Goal: Transaction & Acquisition: Purchase product/service

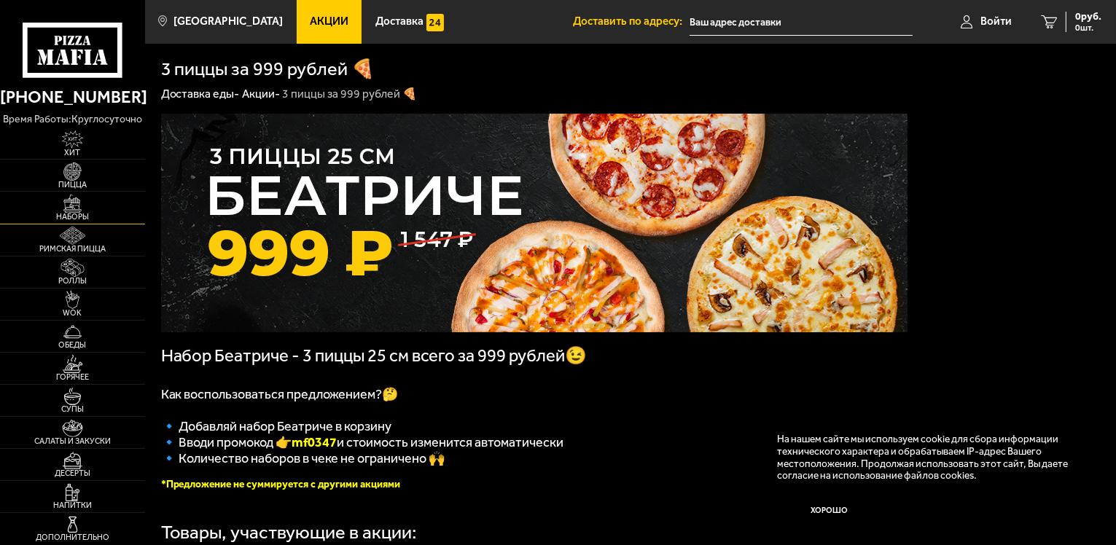
click at [77, 206] on img at bounding box center [72, 204] width 44 height 18
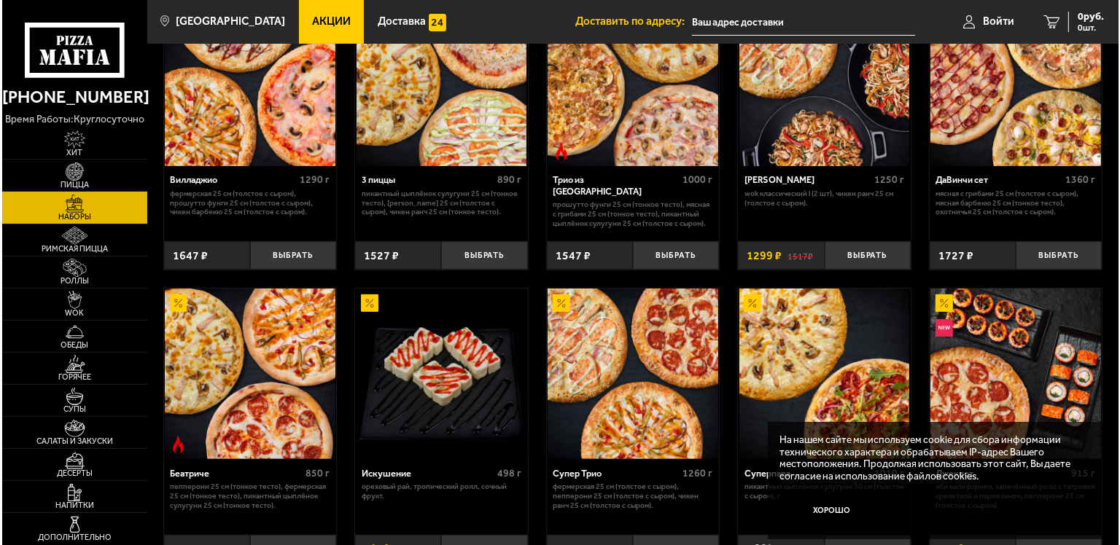
scroll to position [437, 0]
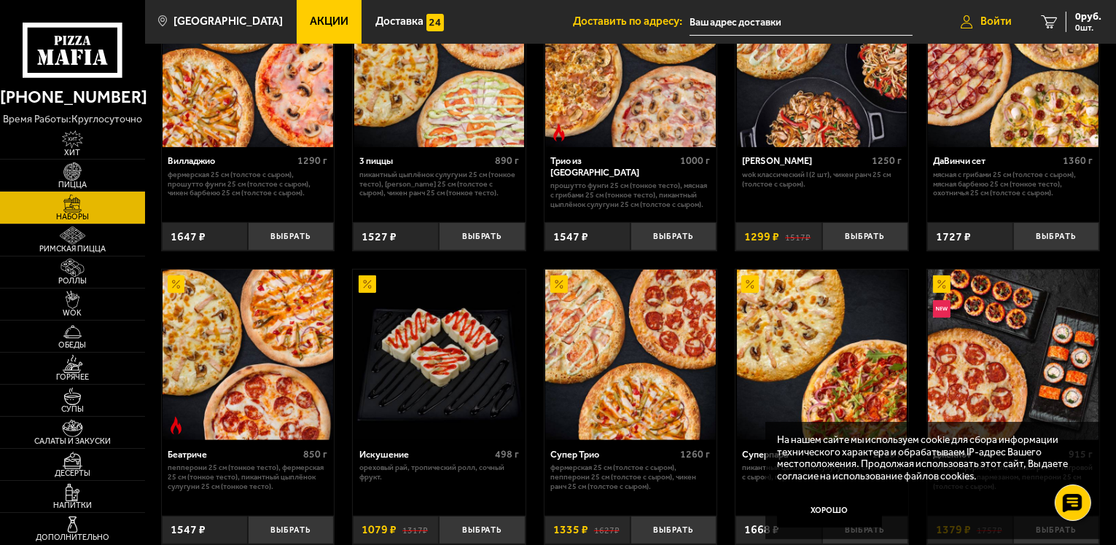
click at [718, 23] on span "Войти" at bounding box center [996, 21] width 31 height 11
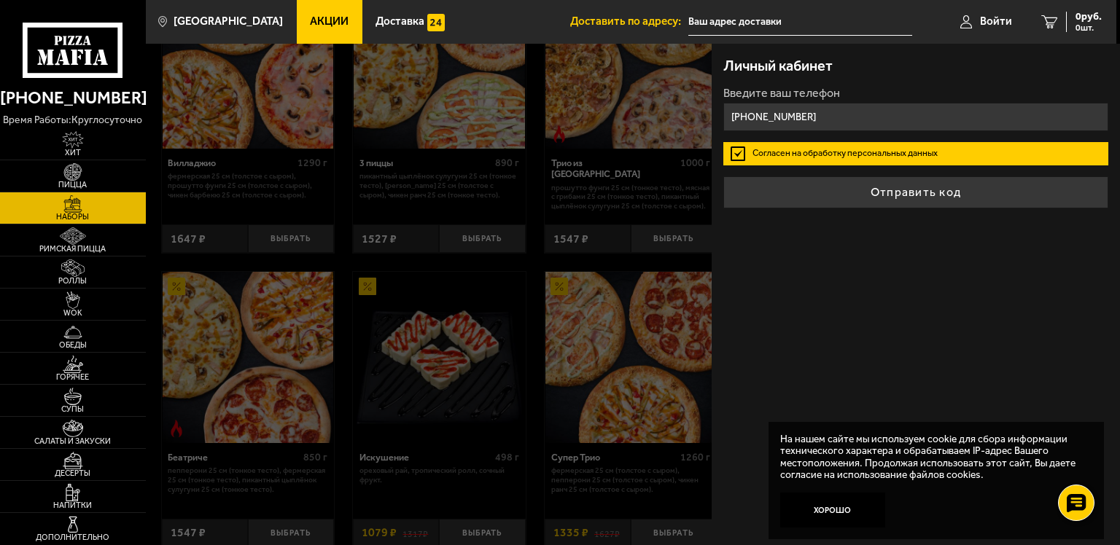
type input "+7 (921) 917-53-00"
click at [718, 176] on button "Отправить код" at bounding box center [915, 192] width 385 height 32
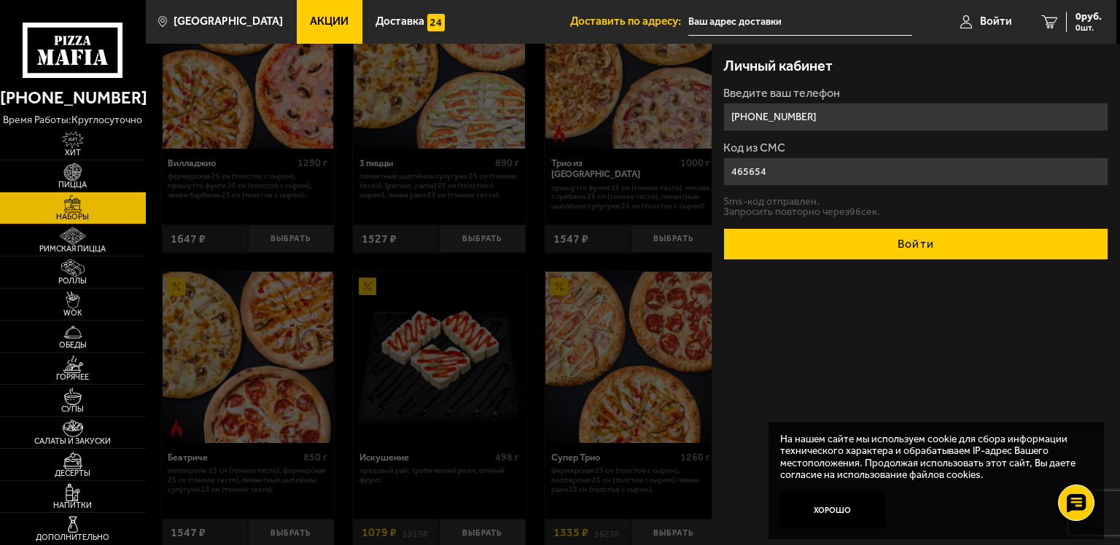
type input "465654"
click at [718, 238] on button "Войти" at bounding box center [915, 244] width 385 height 32
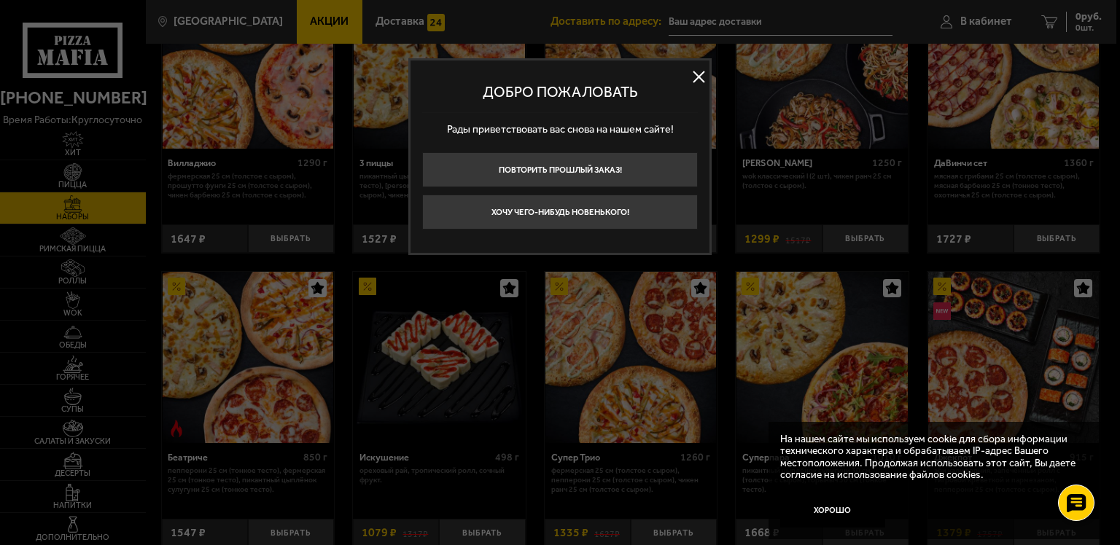
click at [692, 73] on button at bounding box center [699, 77] width 22 height 22
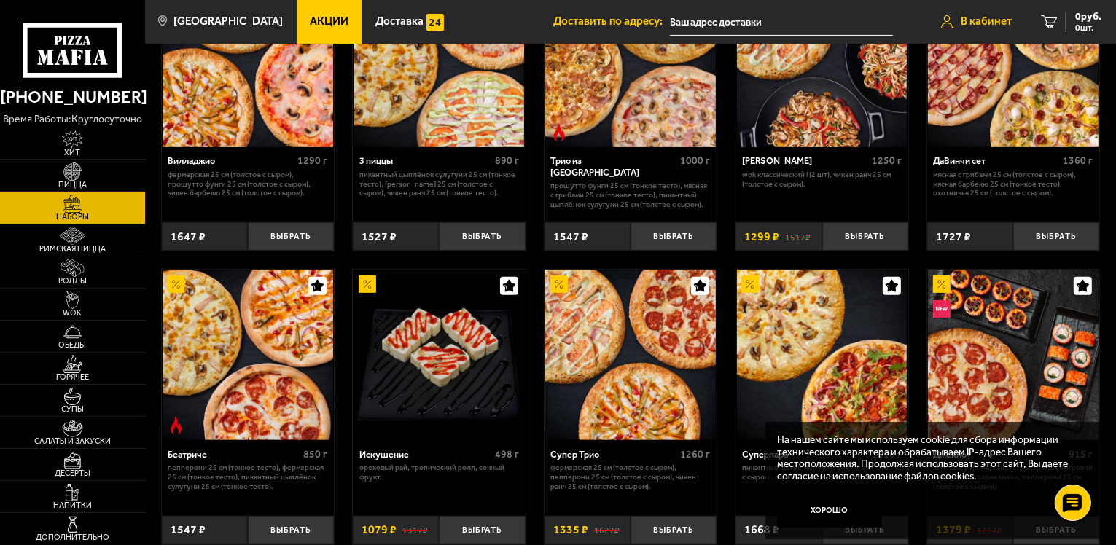
click at [718, 18] on span "В кабинет" at bounding box center [986, 21] width 51 height 11
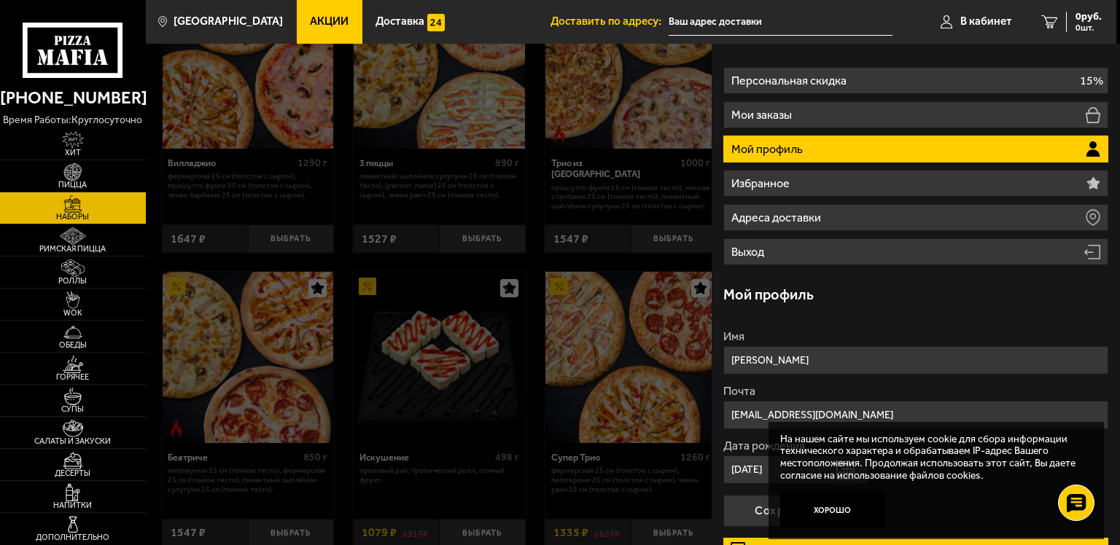
scroll to position [0, 0]
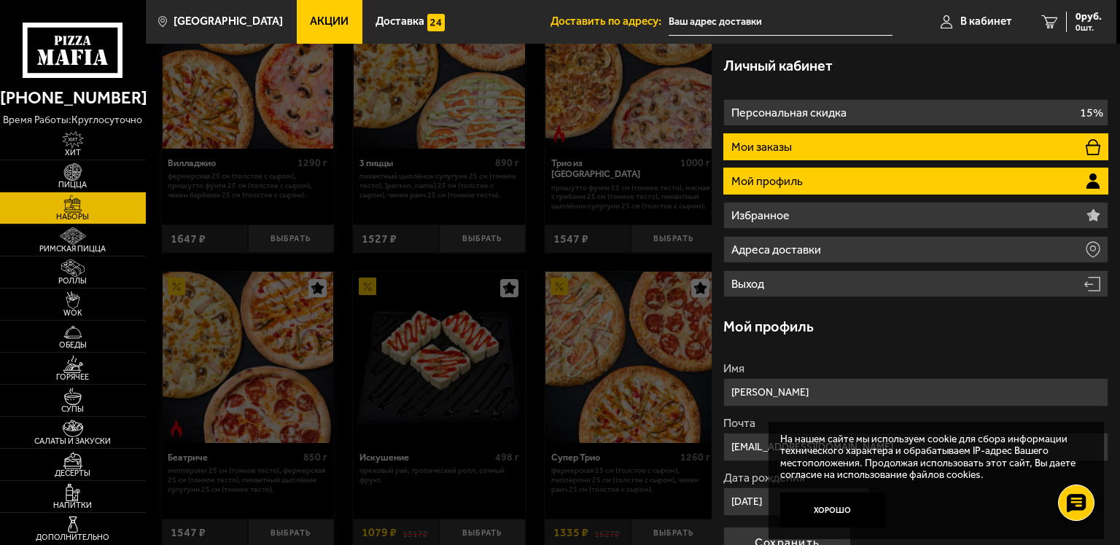
click at [718, 144] on li "Мои заказы" at bounding box center [915, 146] width 385 height 27
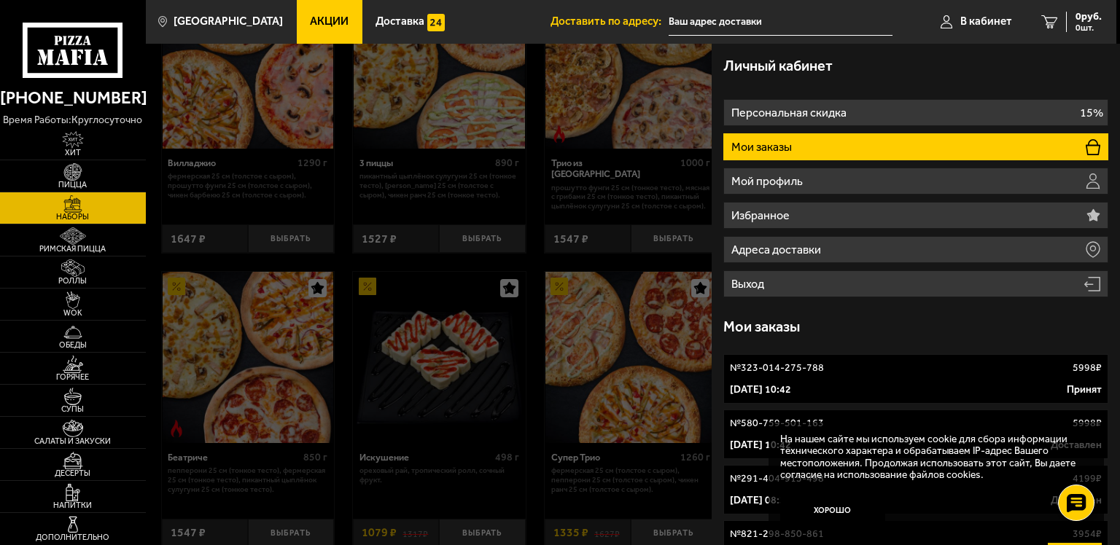
click at [487, 345] on div at bounding box center [706, 316] width 1120 height 545
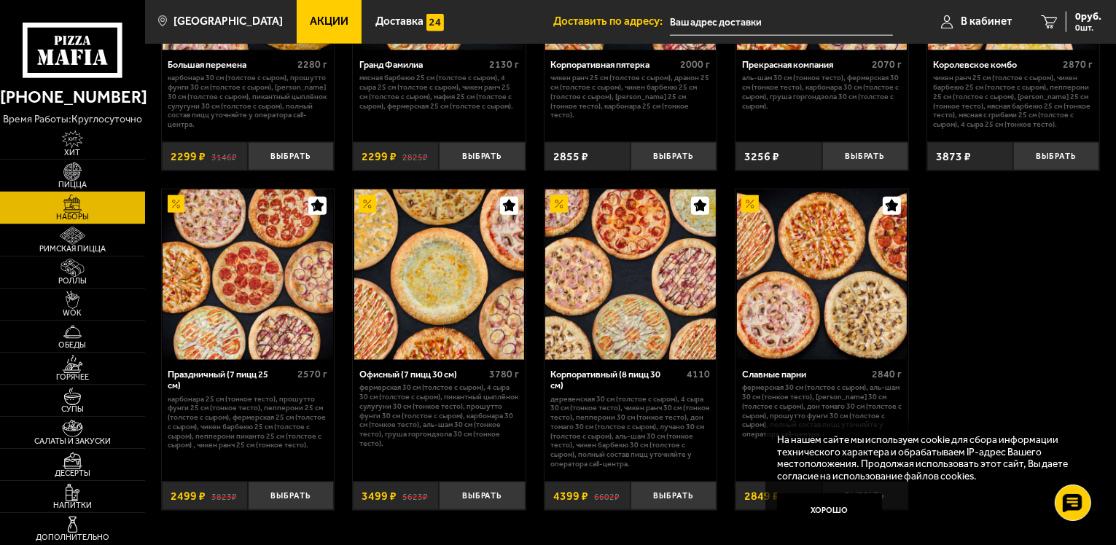
scroll to position [1750, 0]
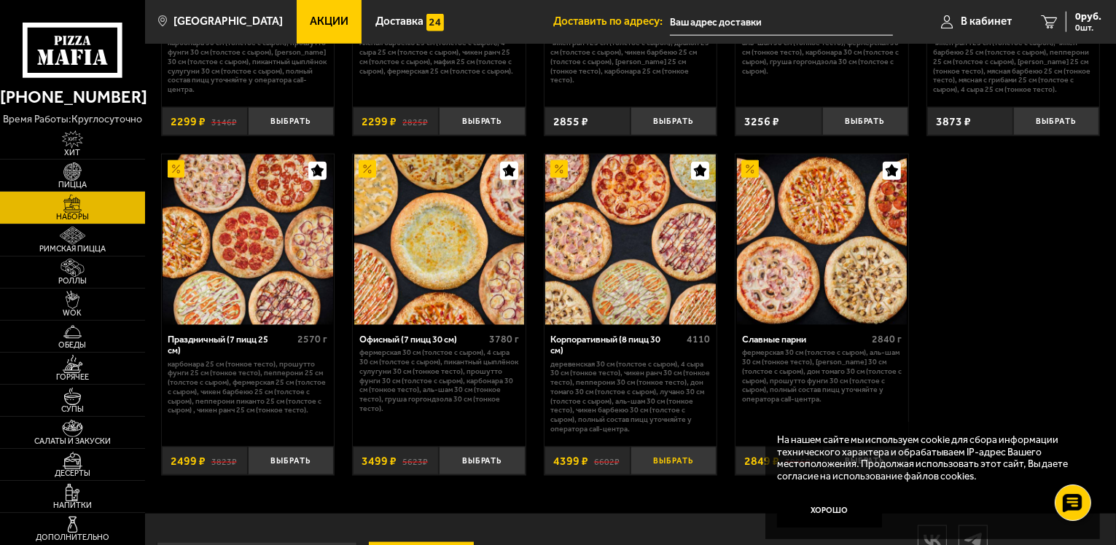
click at [671, 434] on button "Выбрать" at bounding box center [674, 461] width 86 height 28
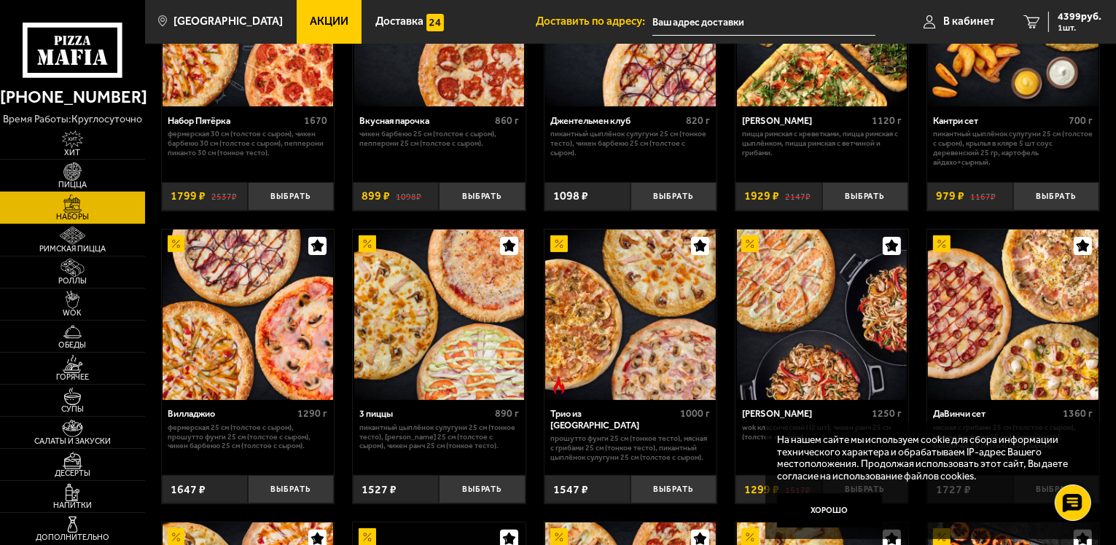
scroll to position [292, 0]
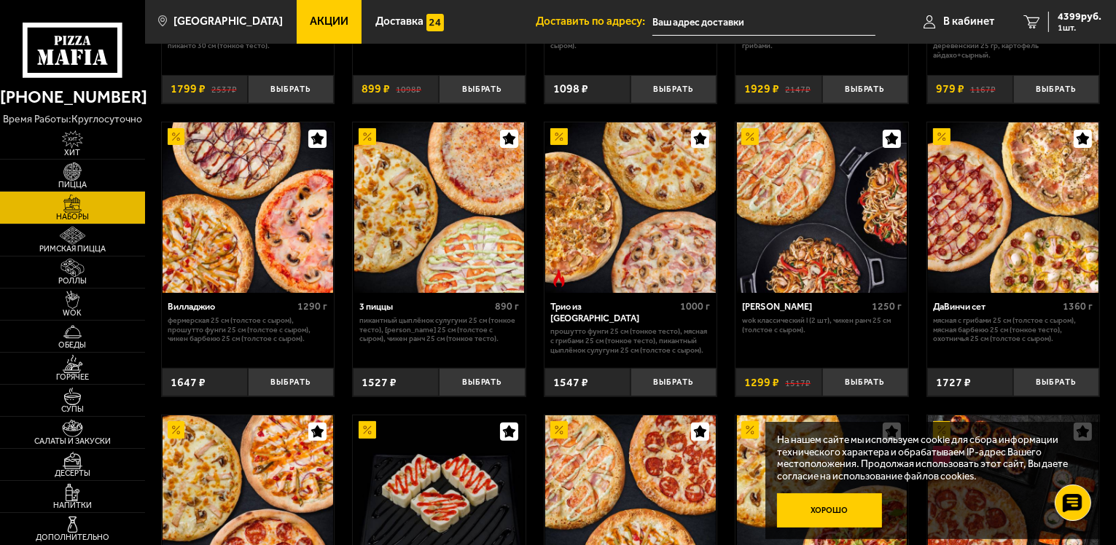
click at [718, 434] on button "Хорошо" at bounding box center [829, 511] width 105 height 35
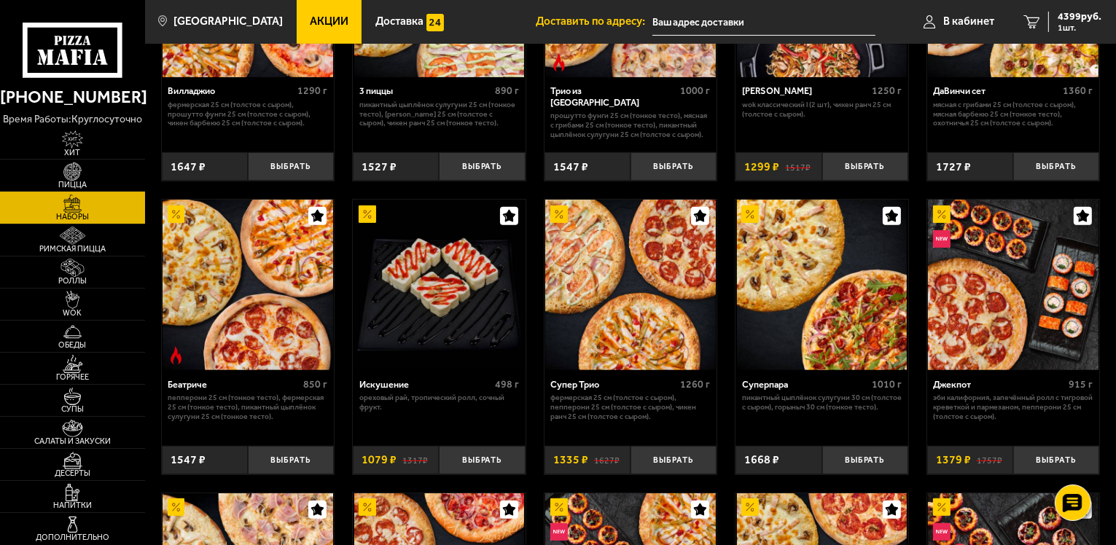
scroll to position [510, 0]
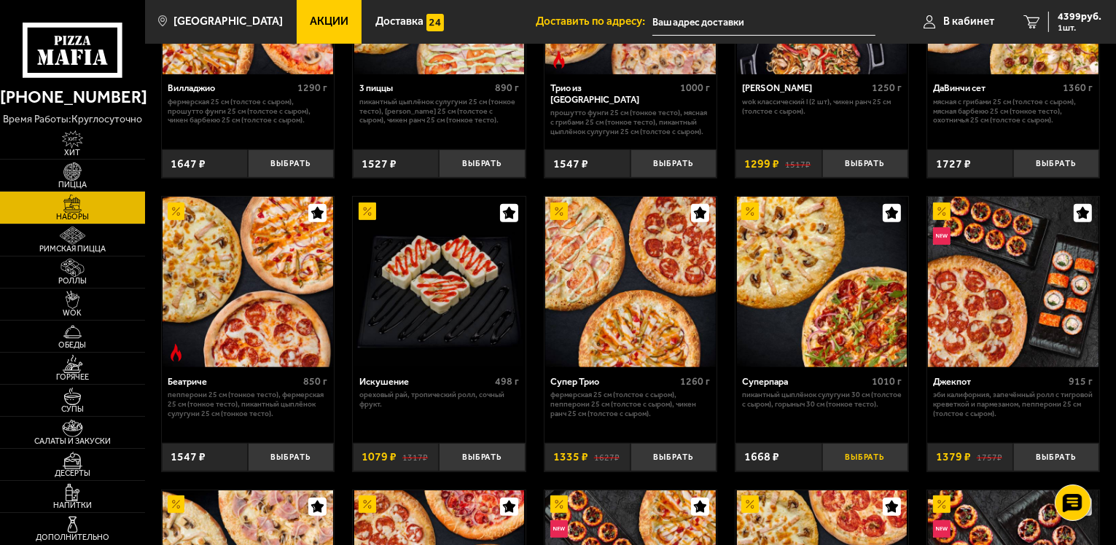
click at [718, 434] on button "Выбрать" at bounding box center [865, 457] width 86 height 28
click at [718, 20] on span "6067 руб." at bounding box center [1080, 17] width 44 height 10
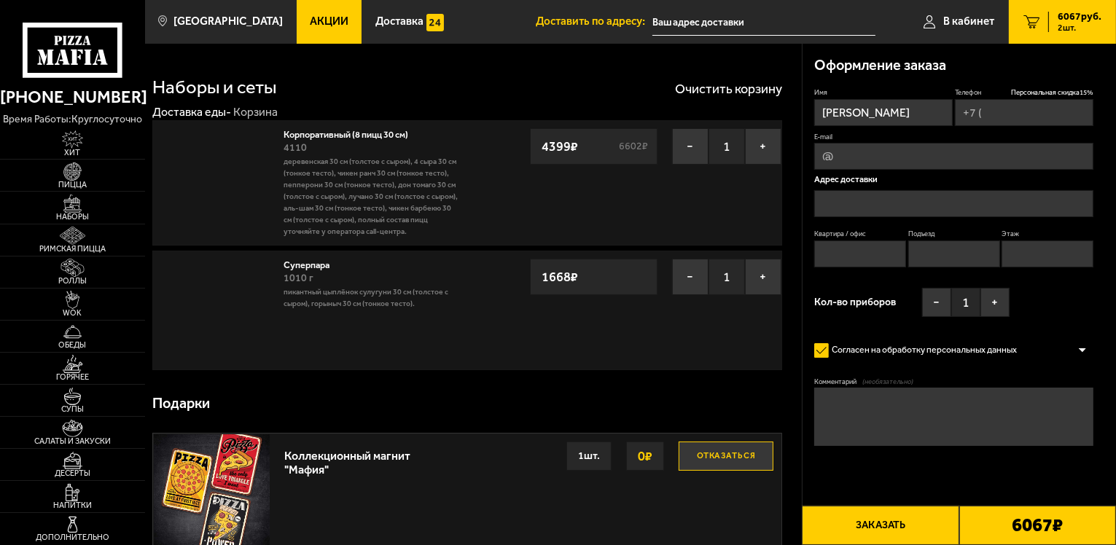
type input "+7 (921) 917-53-00"
type input "[STREET_ADDRESS]"
type input "0"
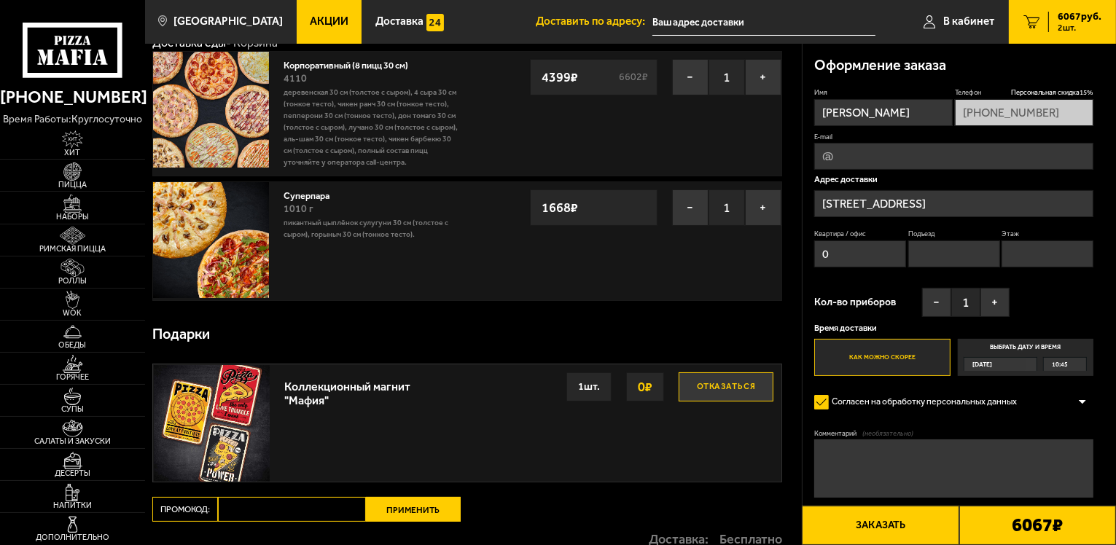
scroll to position [73, 0]
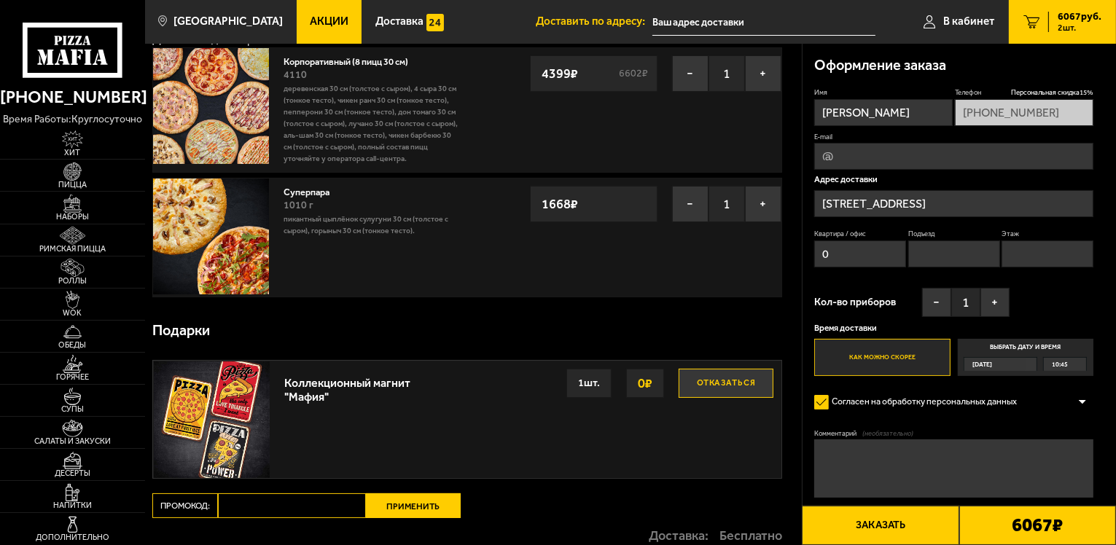
click at [718, 397] on button "Отказаться" at bounding box center [726, 383] width 95 height 29
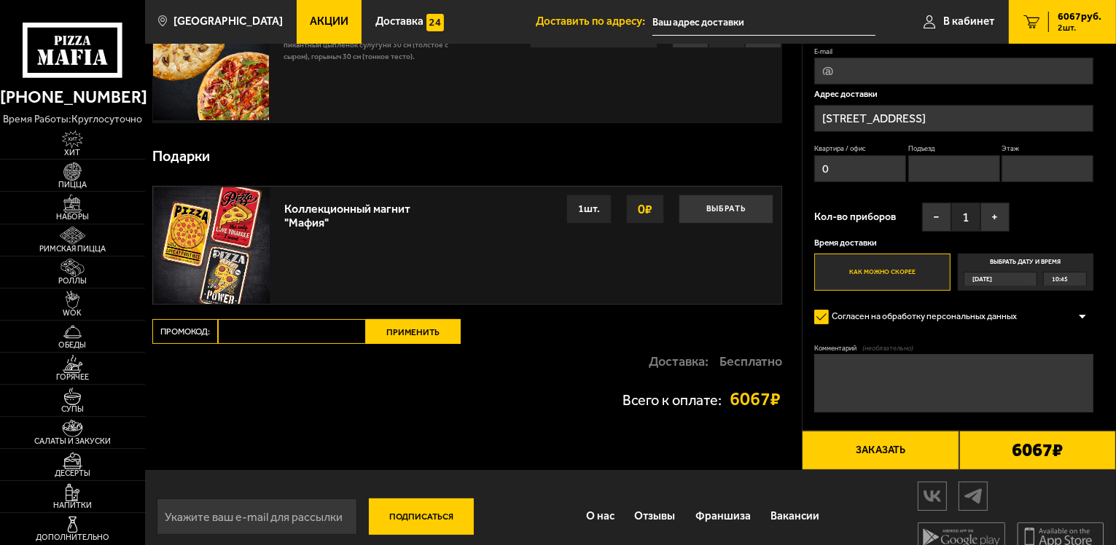
scroll to position [278, 0]
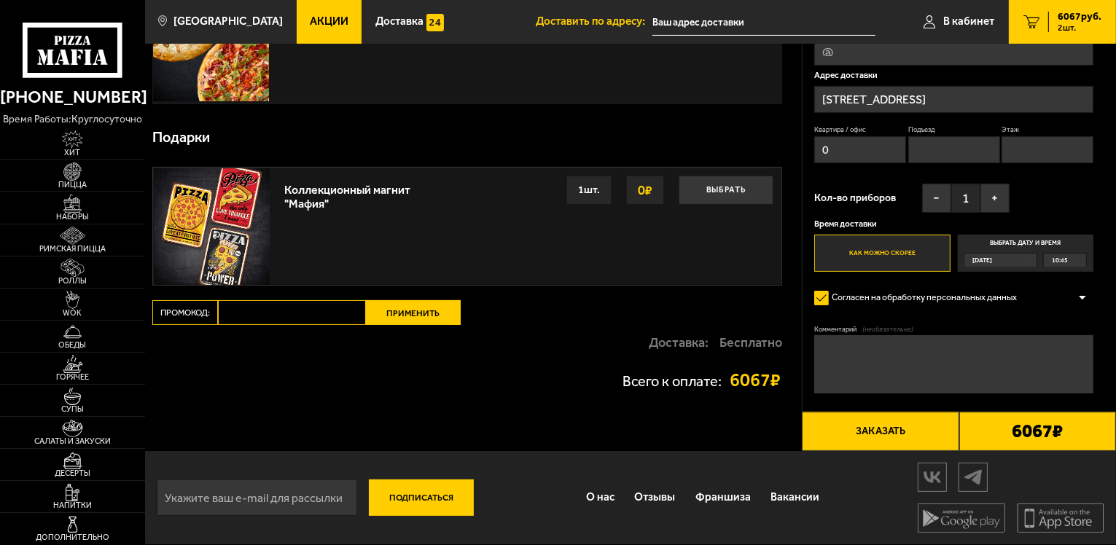
click at [718, 426] on button "Заказать" at bounding box center [880, 431] width 157 height 39
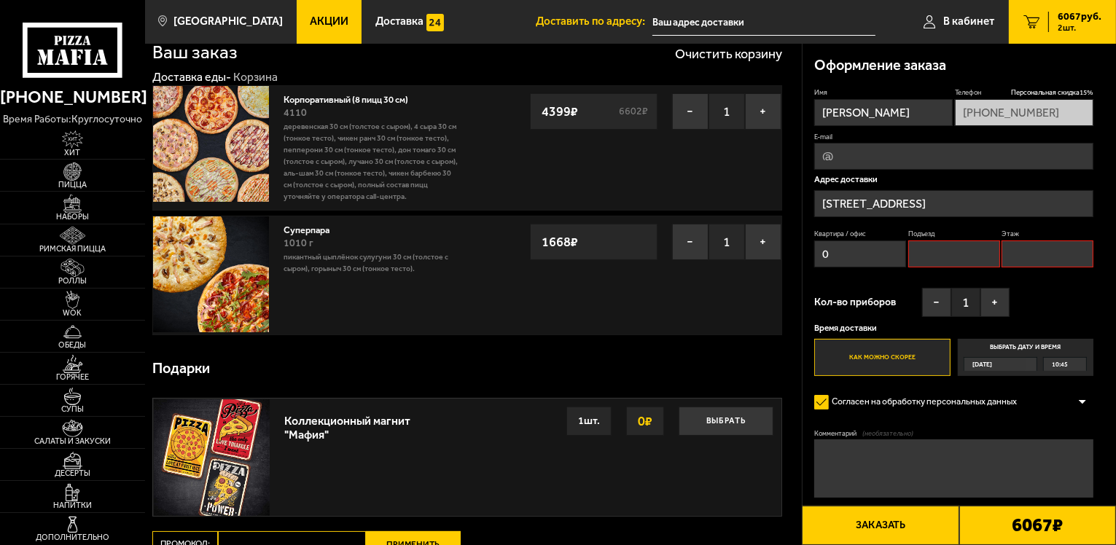
scroll to position [0, 0]
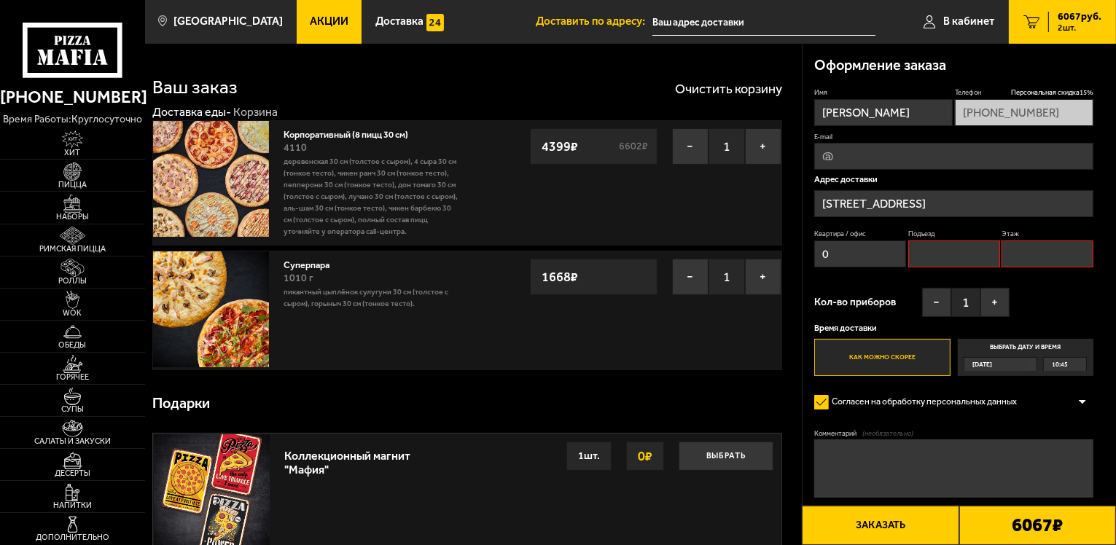
click at [718, 254] on input "Подъезд" at bounding box center [954, 254] width 92 height 27
click at [718, 249] on input "Этаж" at bounding box center [1048, 254] width 92 height 27
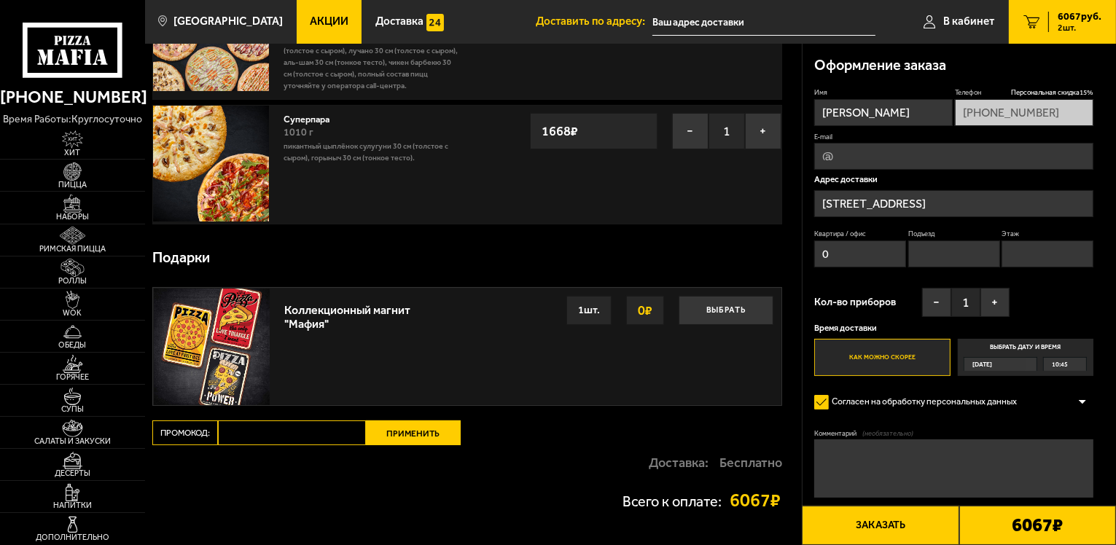
click at [718, 434] on button "Заказать" at bounding box center [880, 525] width 157 height 39
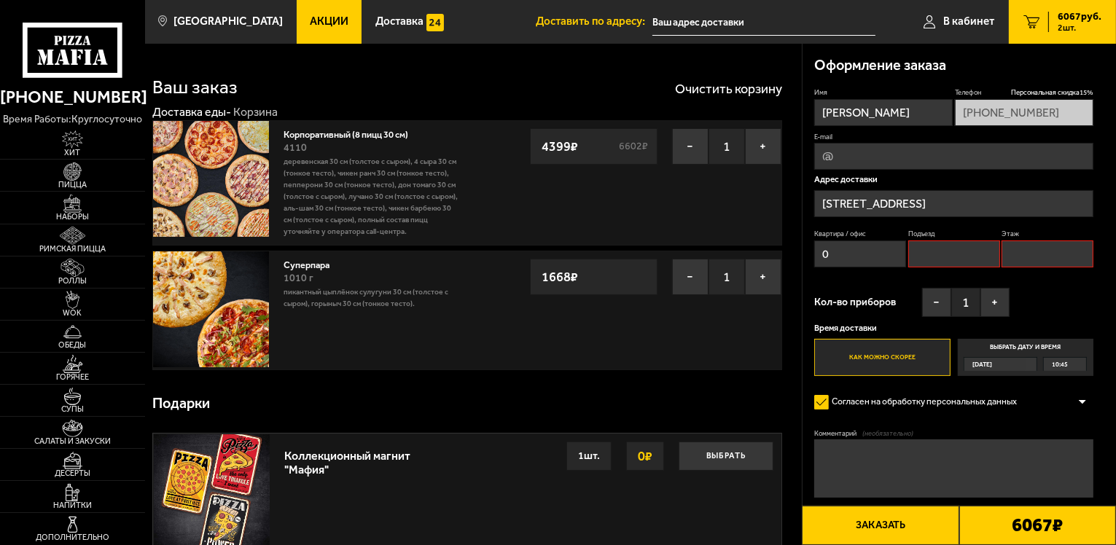
click at [718, 257] on input "Подъезд" at bounding box center [954, 254] width 92 height 27
type input "0"
click at [718, 247] on input "Этаж" at bounding box center [1048, 254] width 92 height 27
type input "0"
click at [718, 434] on button "Заказать" at bounding box center [880, 525] width 157 height 39
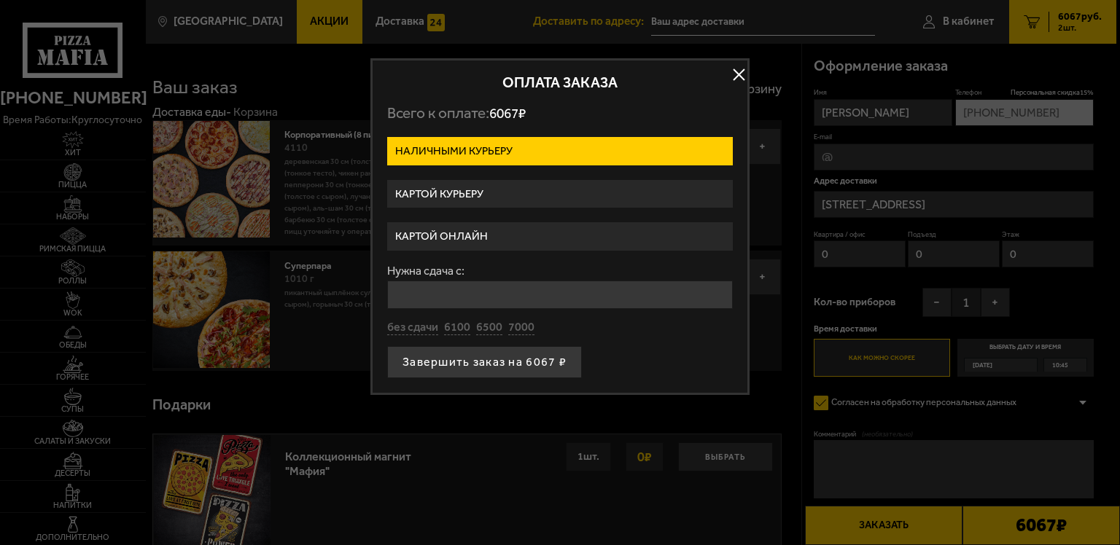
click at [501, 192] on label "Картой курьеру" at bounding box center [560, 194] width 346 height 28
click at [0, 0] on input "Картой курьеру" at bounding box center [0, 0] width 0 height 0
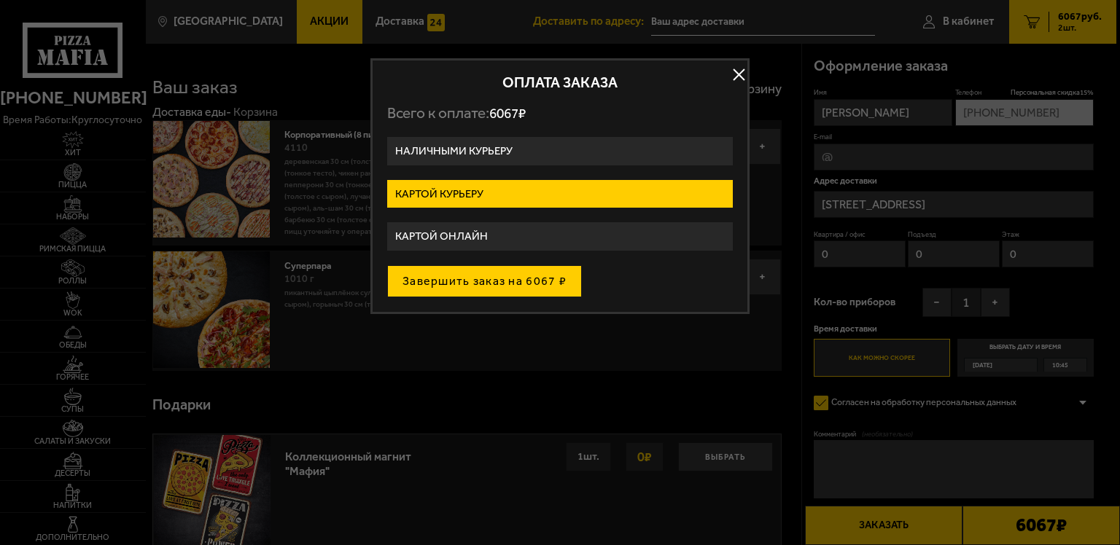
click at [485, 275] on button "Завершить заказ на 6067 ₽" at bounding box center [484, 281] width 195 height 32
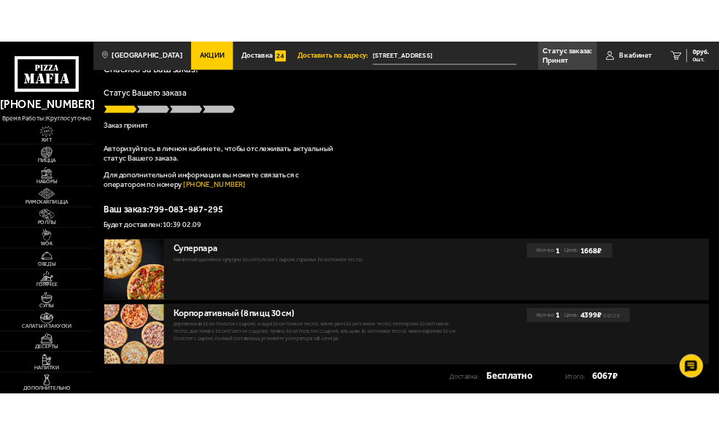
scroll to position [73, 0]
